Goal: Find specific page/section: Find specific page/section

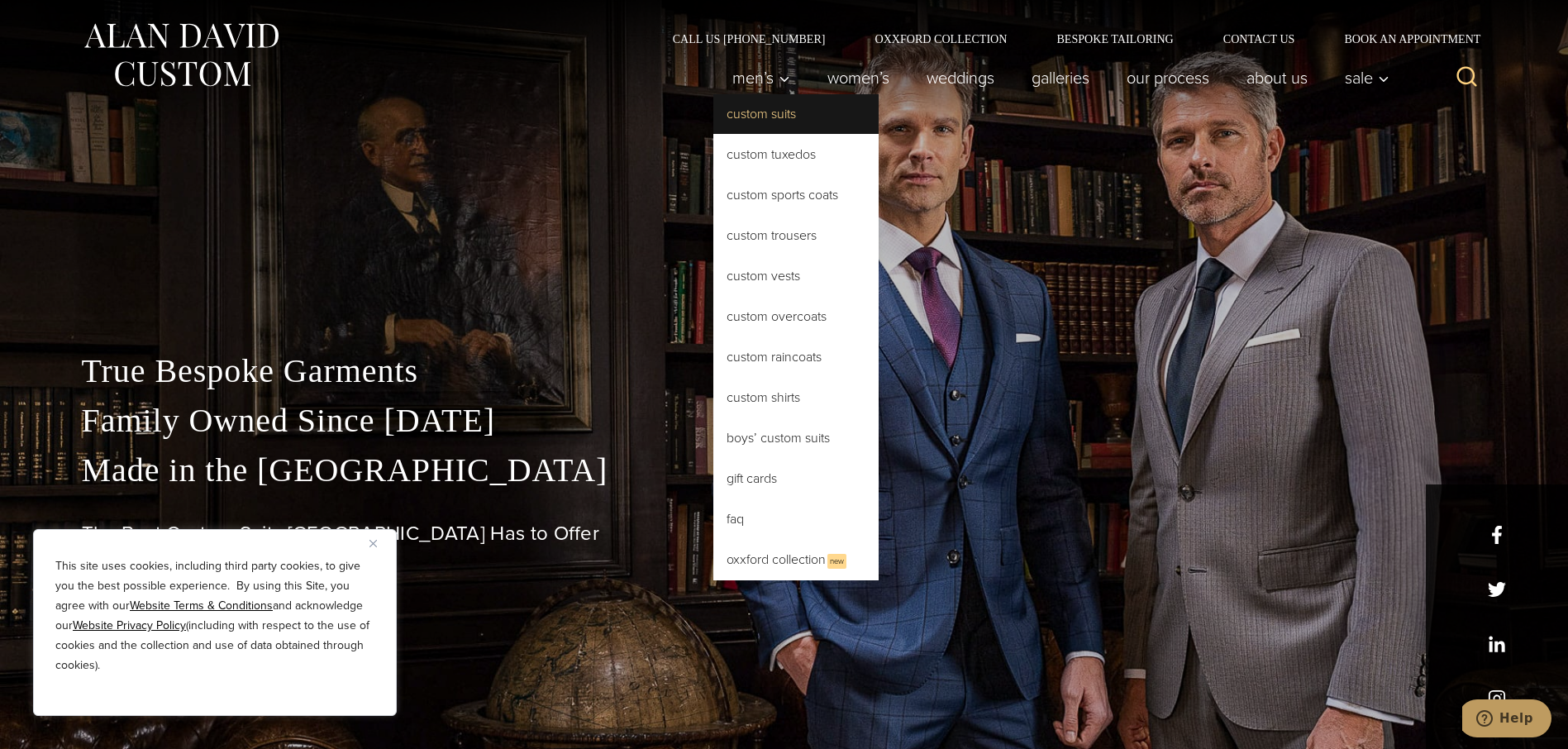
click at [745, 116] on link "Custom Suits" at bounding box center [796, 113] width 166 height 40
